Goal: Navigation & Orientation: Find specific page/section

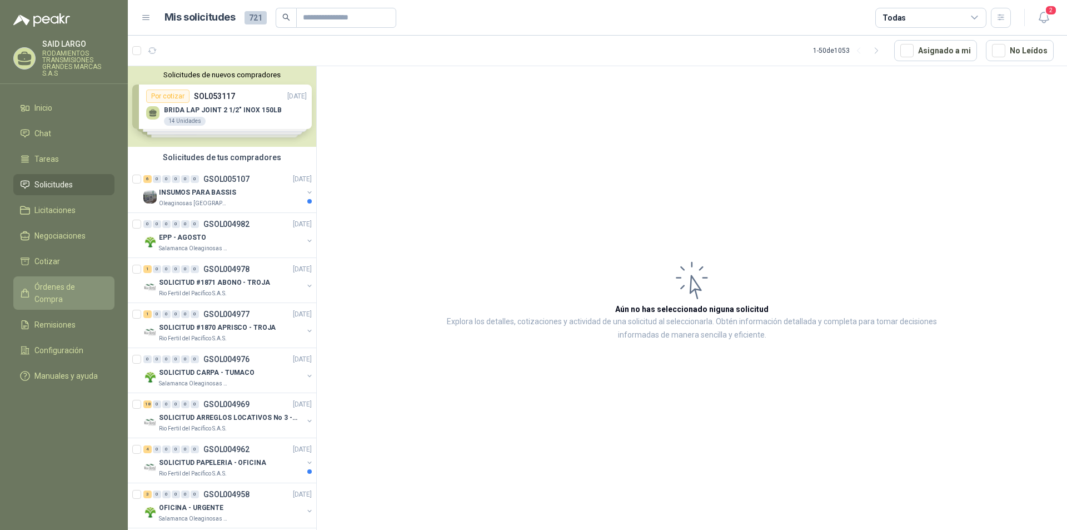
click at [66, 283] on span "Órdenes de Compra" at bounding box center [68, 293] width 69 height 24
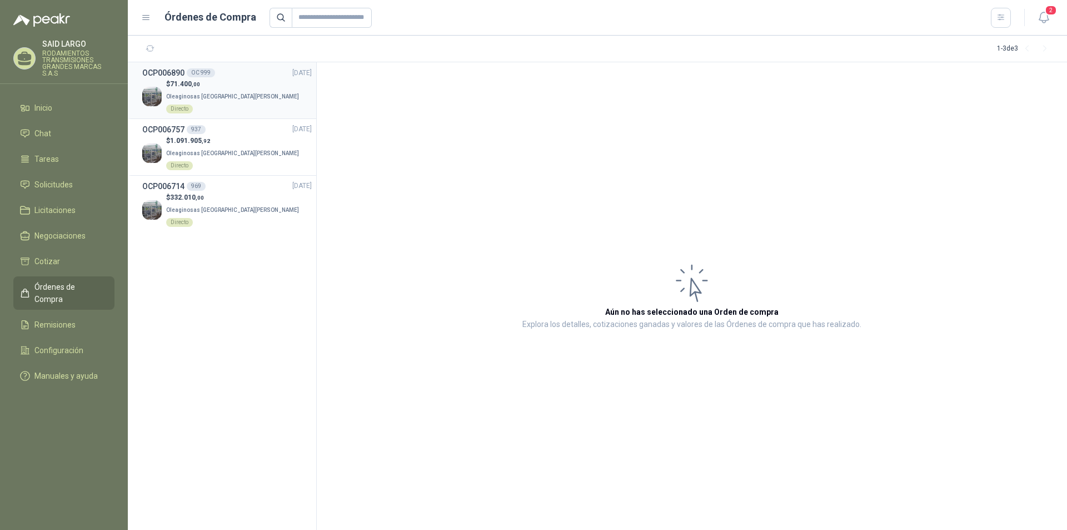
click at [242, 78] on div "OCP006890 OC 999 [DATE]" at bounding box center [226, 73] width 169 height 12
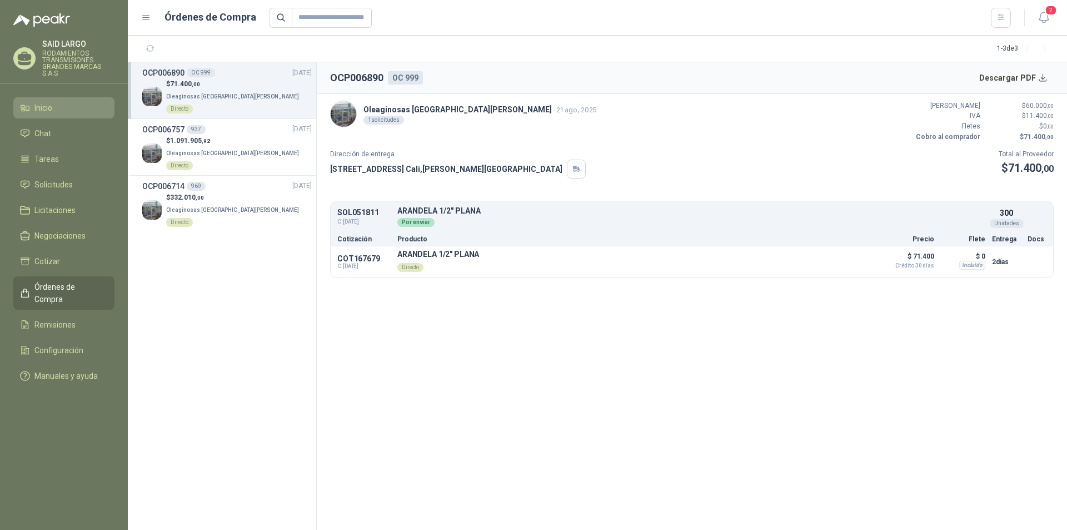
click at [59, 111] on li "Inicio" at bounding box center [64, 108] width 88 height 12
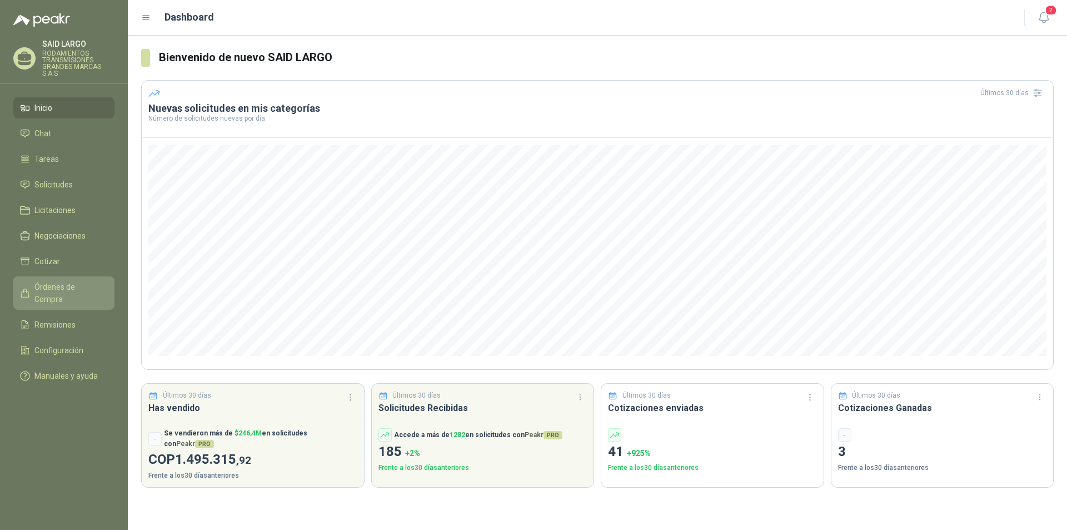
click at [80, 287] on span "Órdenes de Compra" at bounding box center [68, 293] width 69 height 24
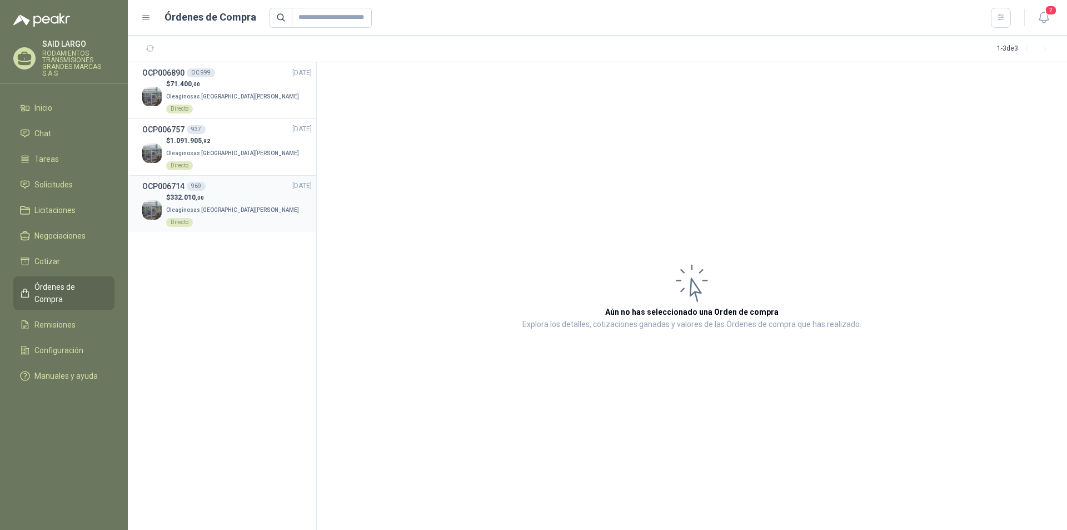
drag, startPoint x: 49, startPoint y: 106, endPoint x: 198, endPoint y: 154, distance: 157.1
click at [48, 105] on span "Inicio" at bounding box center [43, 108] width 18 height 12
